Goal: Check status: Check status

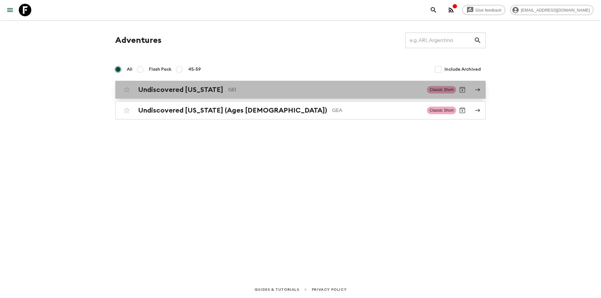
click at [167, 90] on h2 "Undiscovered [US_STATE]" at bounding box center [180, 90] width 85 height 8
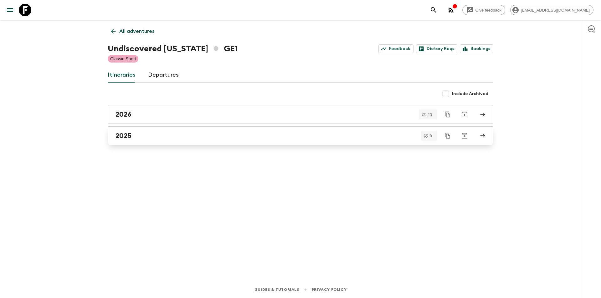
click at [130, 134] on h2 "2025" at bounding box center [123, 136] width 16 height 8
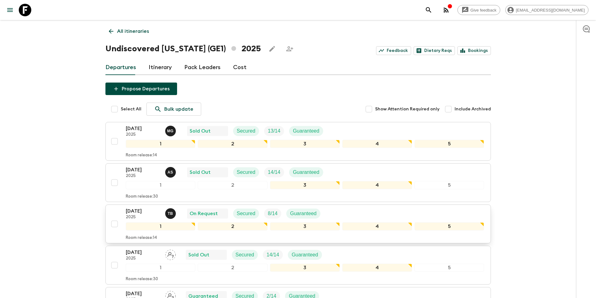
click at [142, 215] on p "[DATE]" at bounding box center [143, 211] width 34 height 8
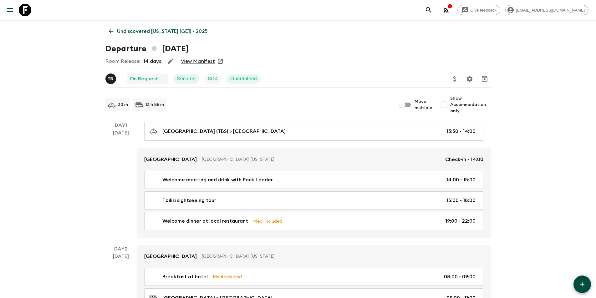
click at [207, 63] on link "View Manifest" at bounding box center [198, 61] width 34 height 6
